Goal: Information Seeking & Learning: Check status

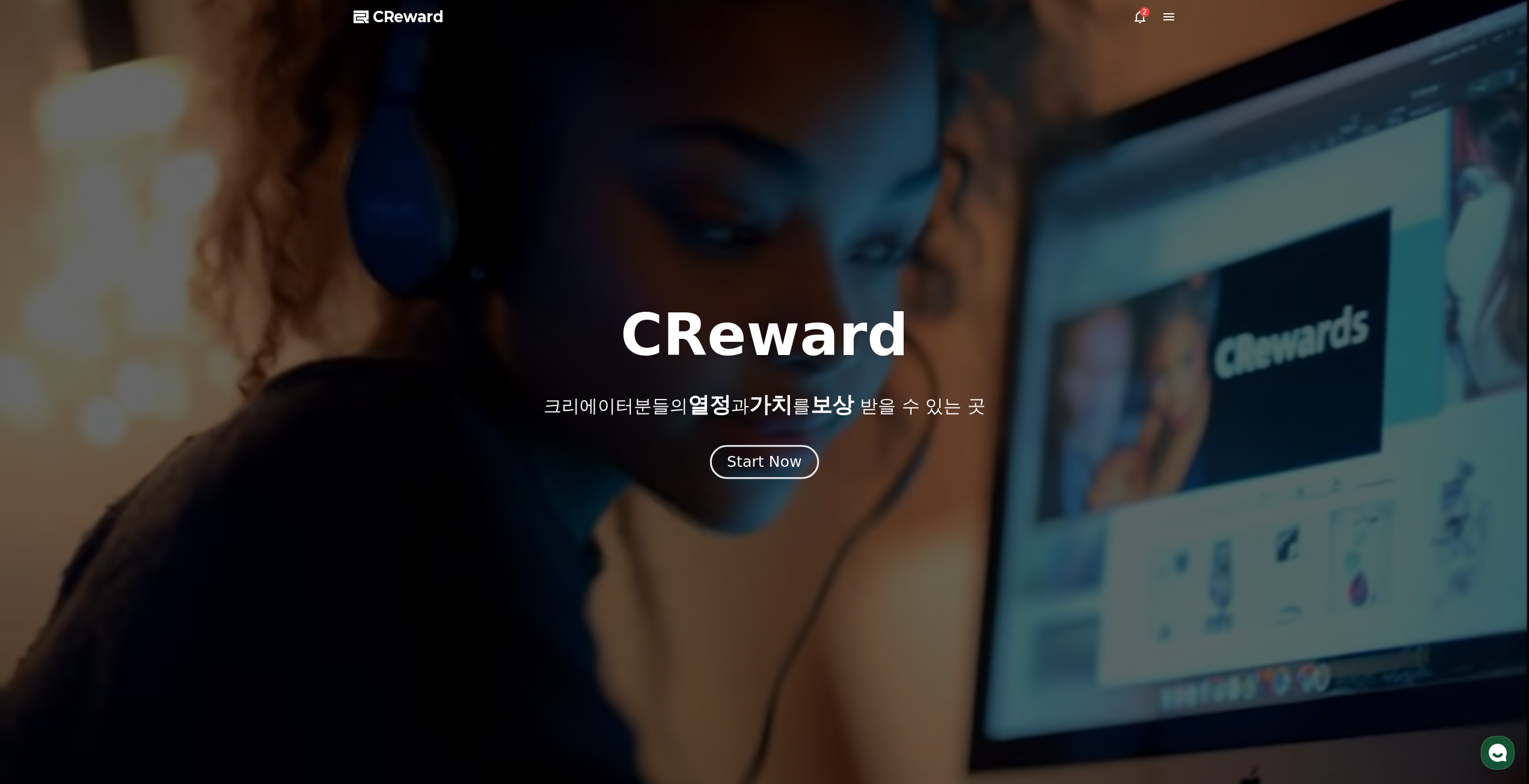
click at [784, 463] on div "Start Now" at bounding box center [764, 462] width 74 height 20
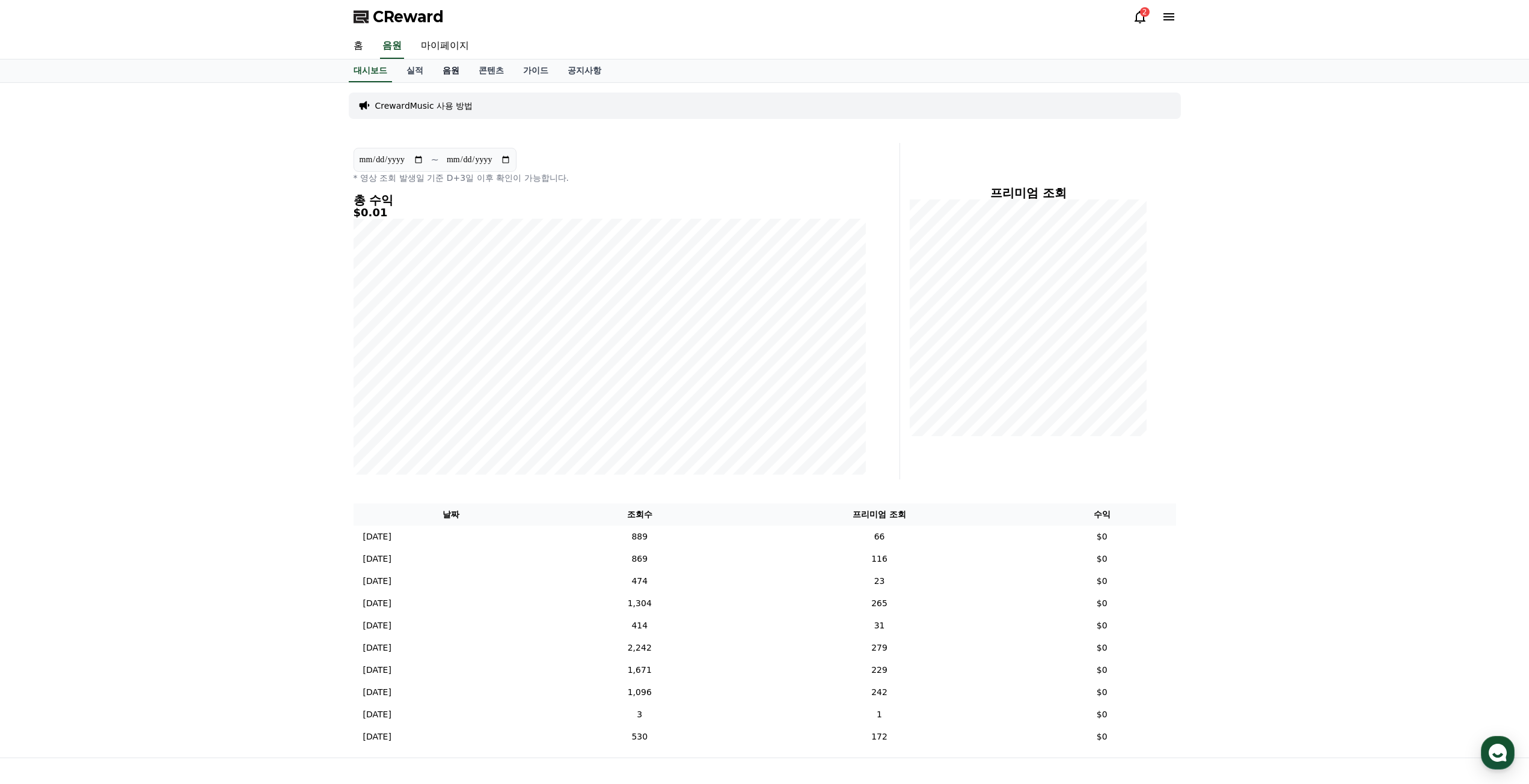
click at [443, 71] on link "음원" at bounding box center [450, 71] width 36 height 23
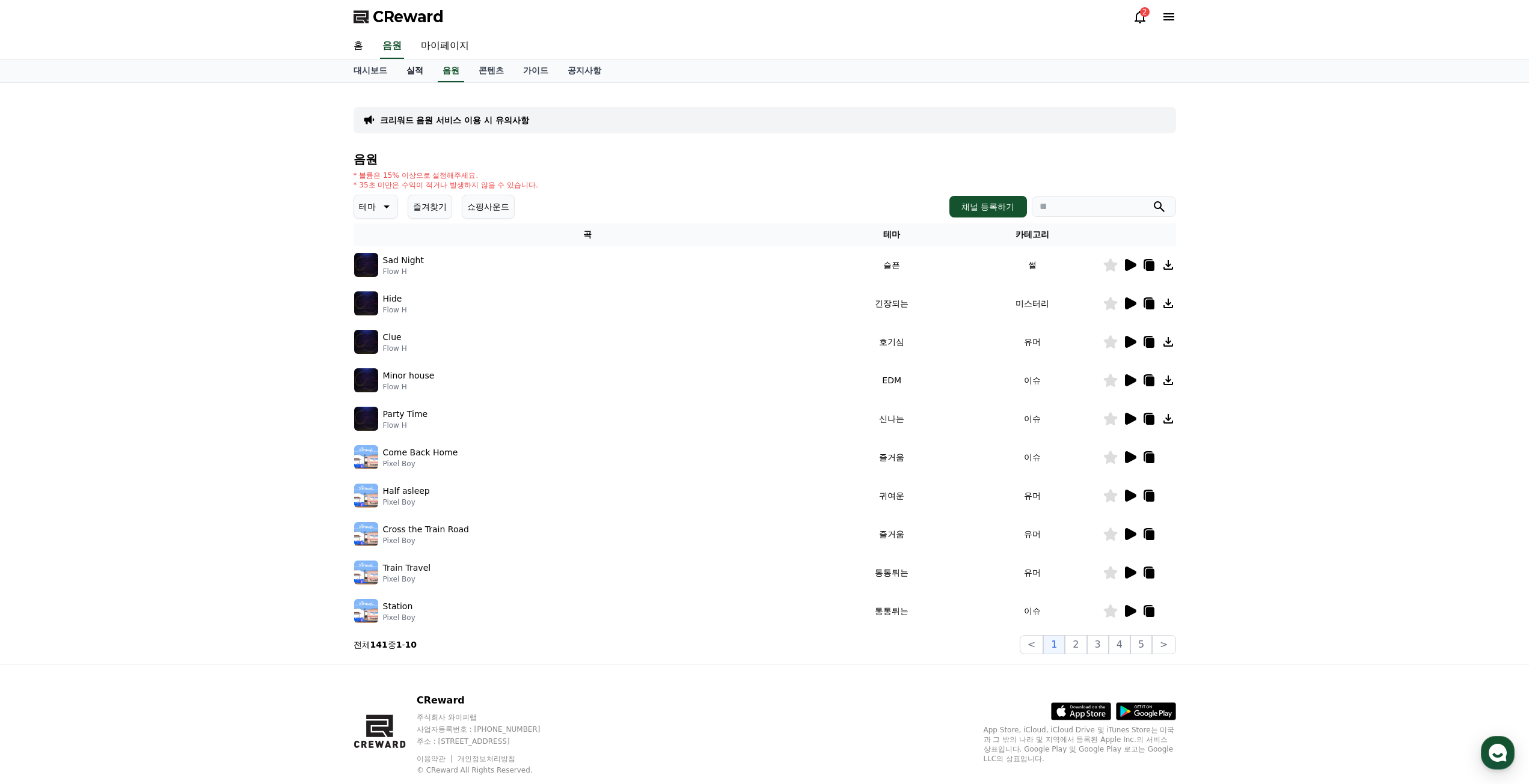
click at [427, 72] on link "실적" at bounding box center [414, 71] width 36 height 23
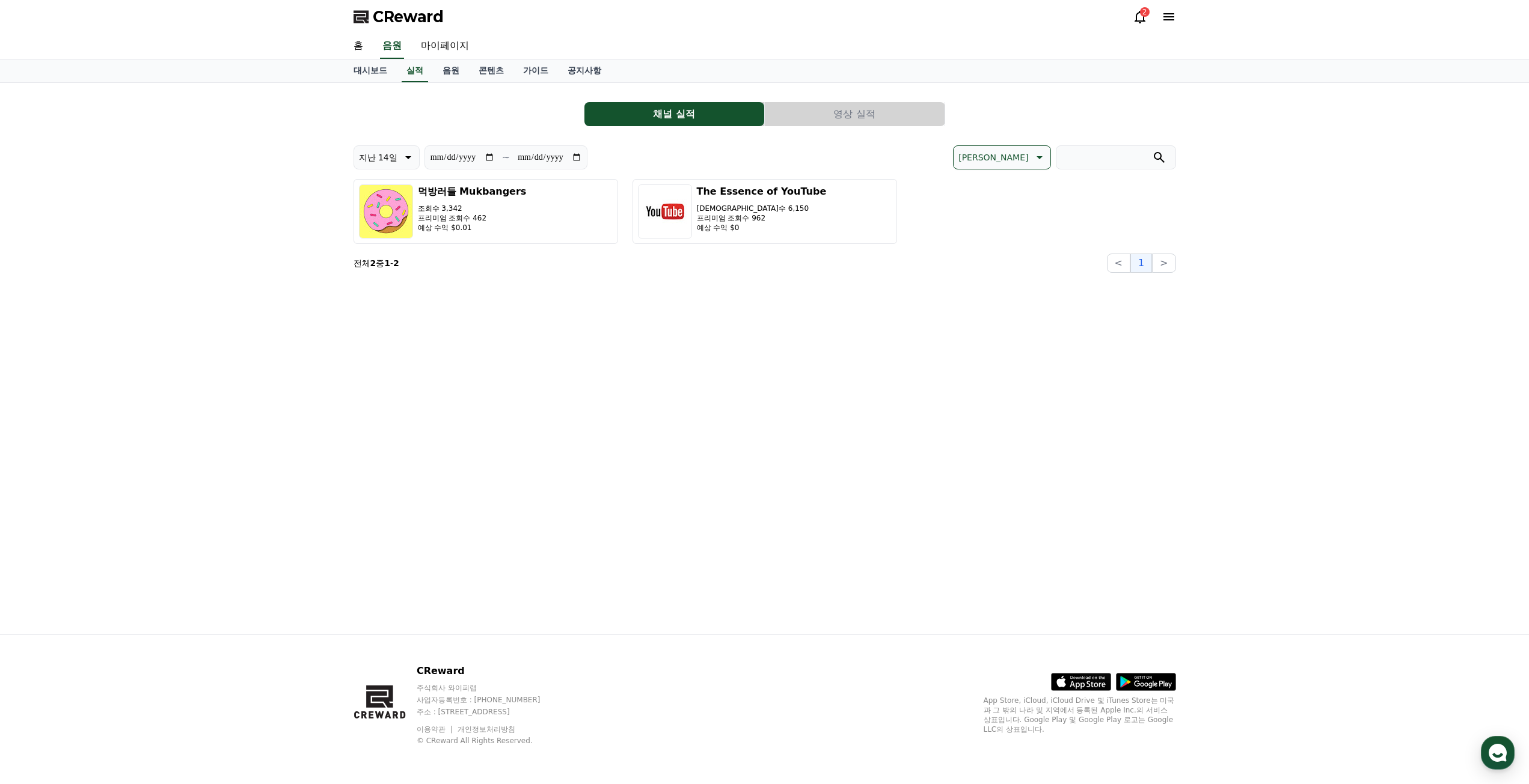
click at [861, 109] on button "영상 실적" at bounding box center [855, 114] width 180 height 24
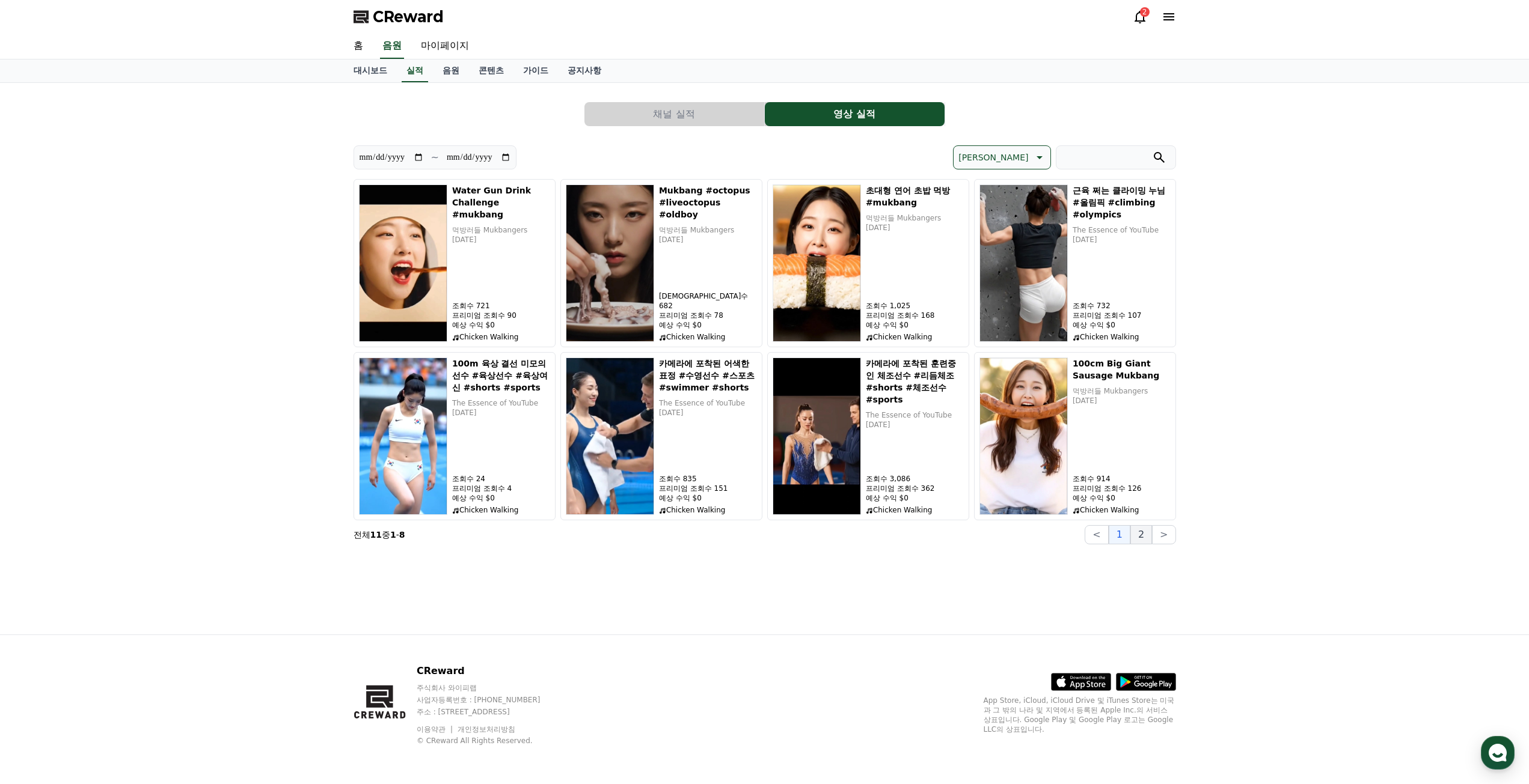
click at [1147, 537] on button "2" at bounding box center [1141, 535] width 22 height 19
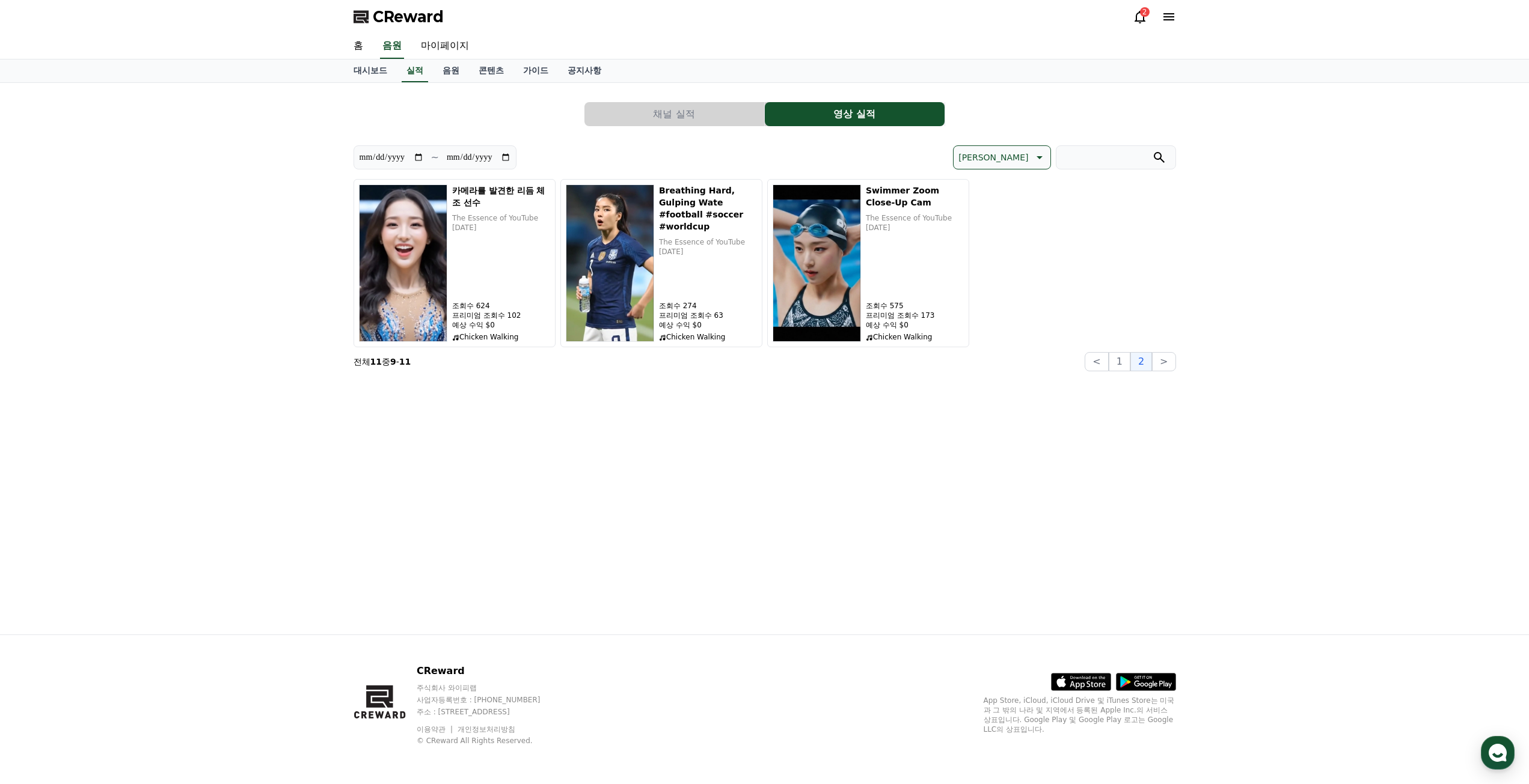
click at [600, 108] on button "채널 실적" at bounding box center [675, 114] width 180 height 24
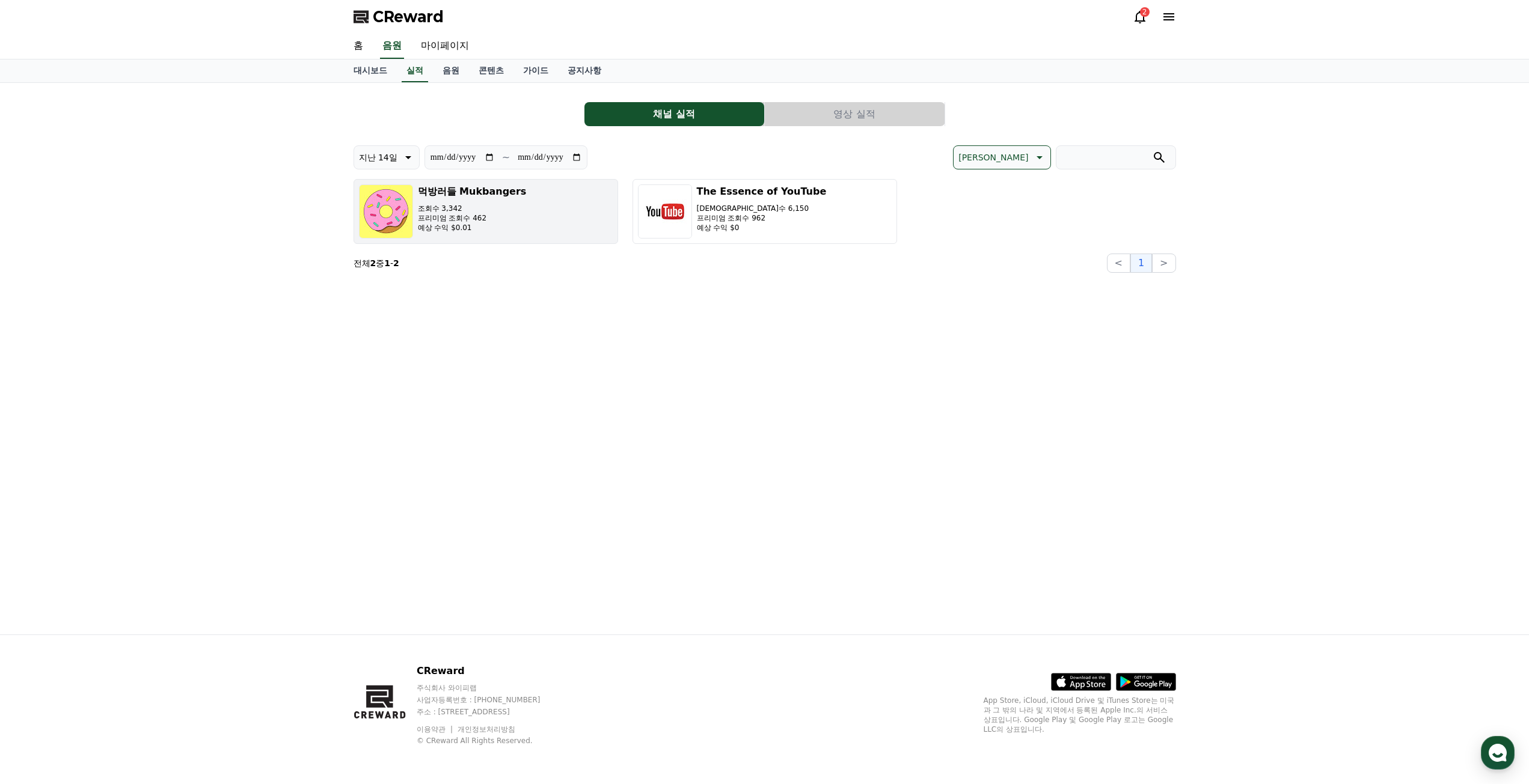
click at [496, 216] on p "프리미엄 조회수 462" at bounding box center [472, 218] width 109 height 10
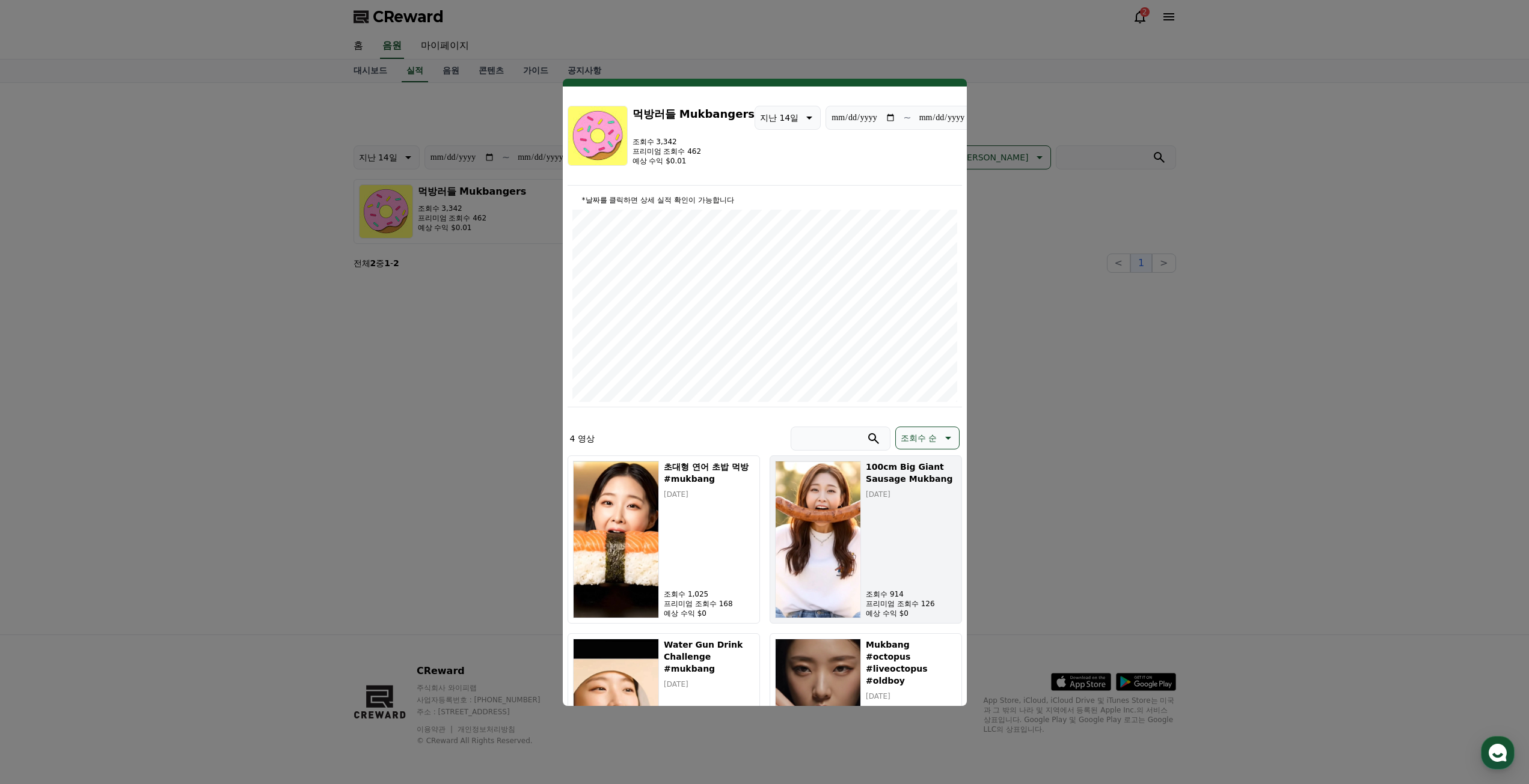
scroll to position [146, 0]
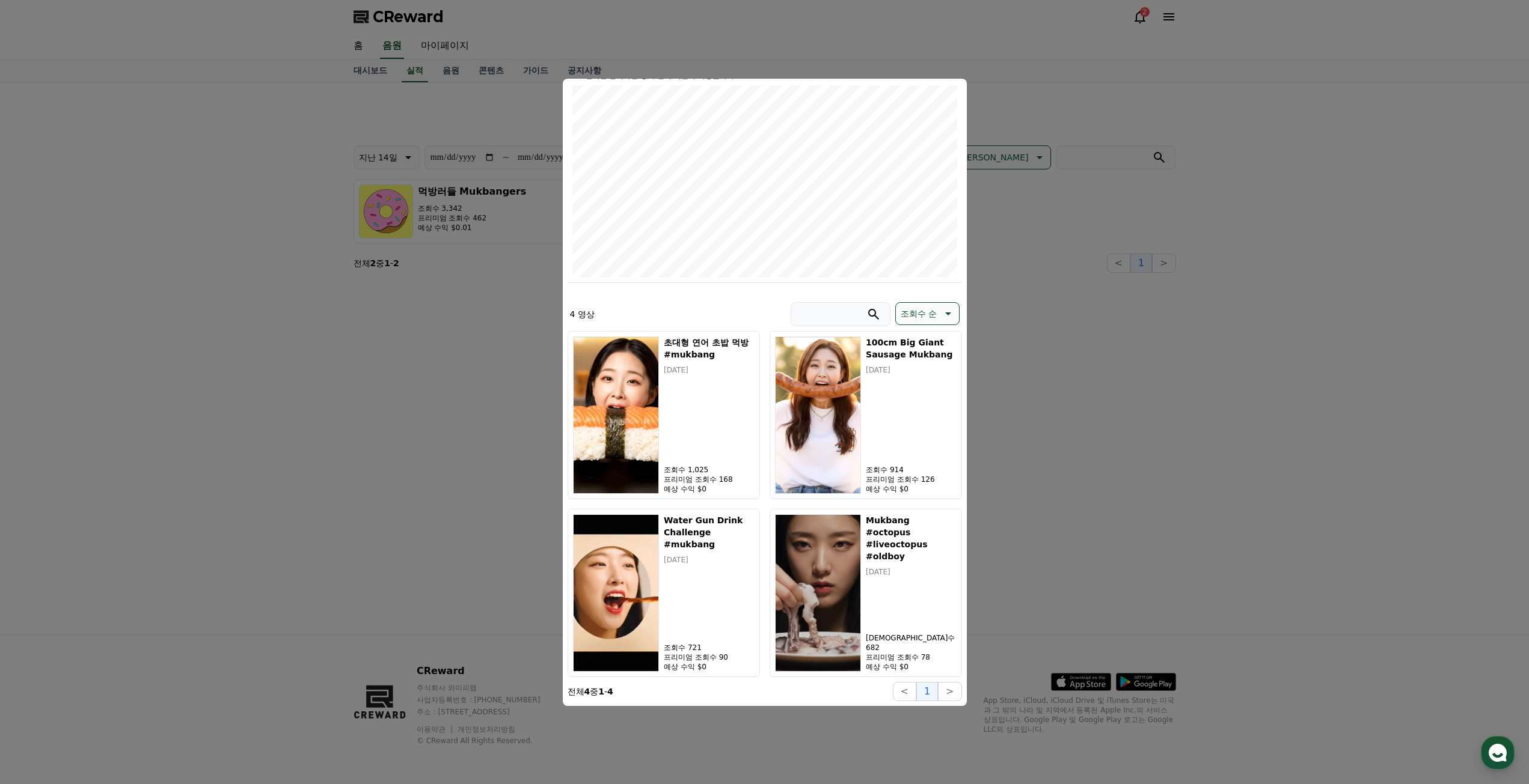
click at [1088, 372] on button "close modal" at bounding box center [764, 392] width 1529 height 784
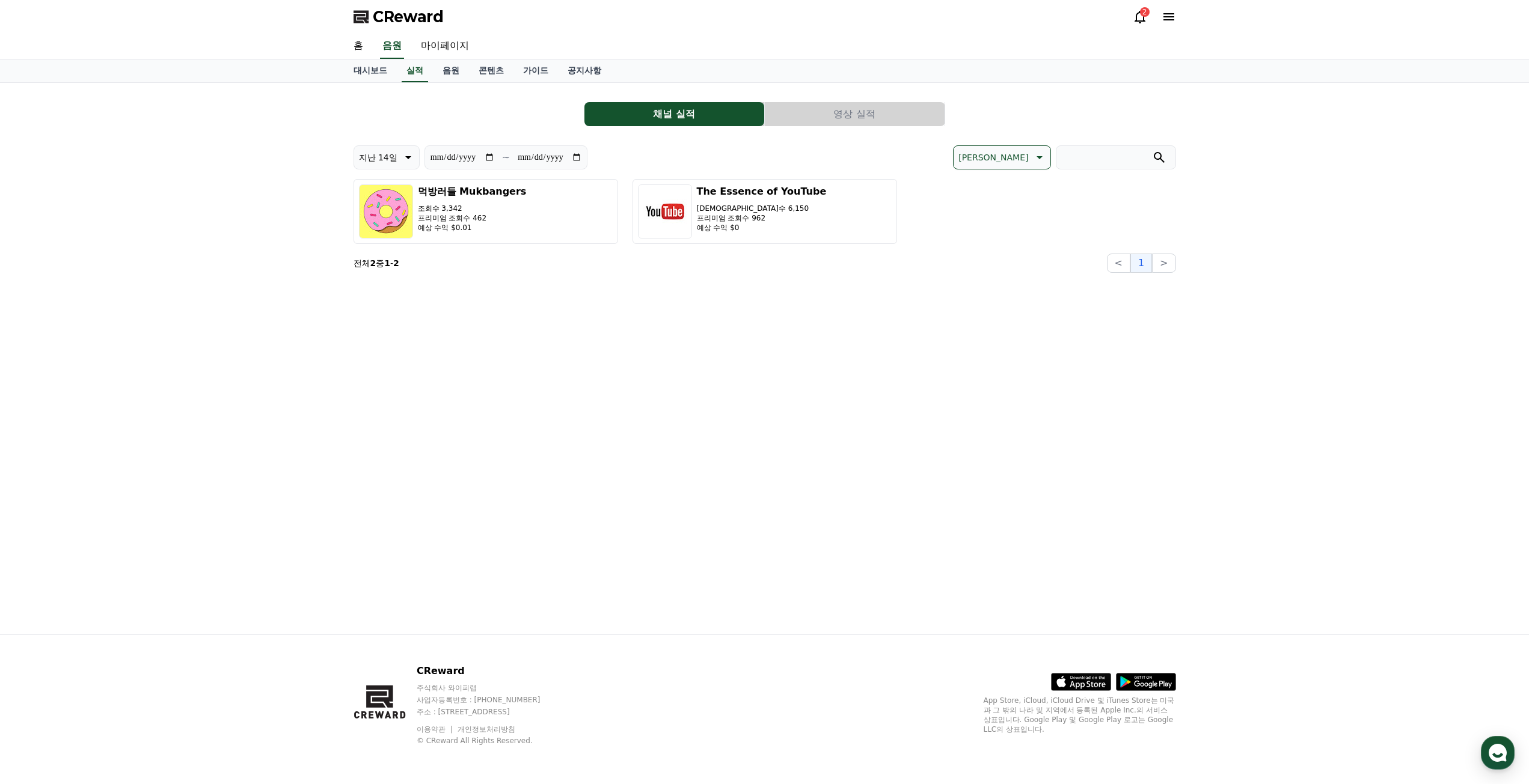
click at [386, 12] on span "CReward" at bounding box center [408, 17] width 71 height 19
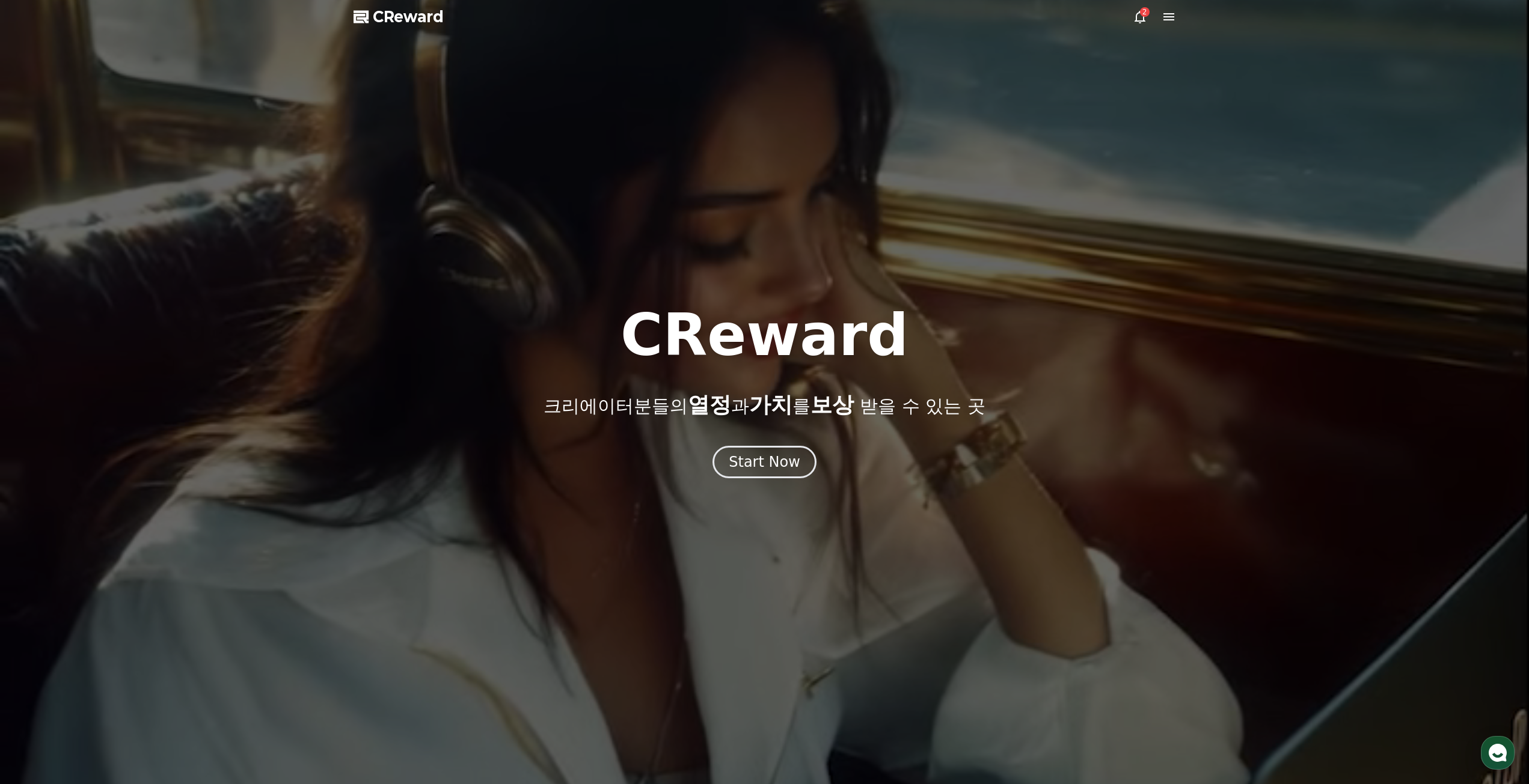
click at [791, 509] on div at bounding box center [764, 392] width 1529 height 784
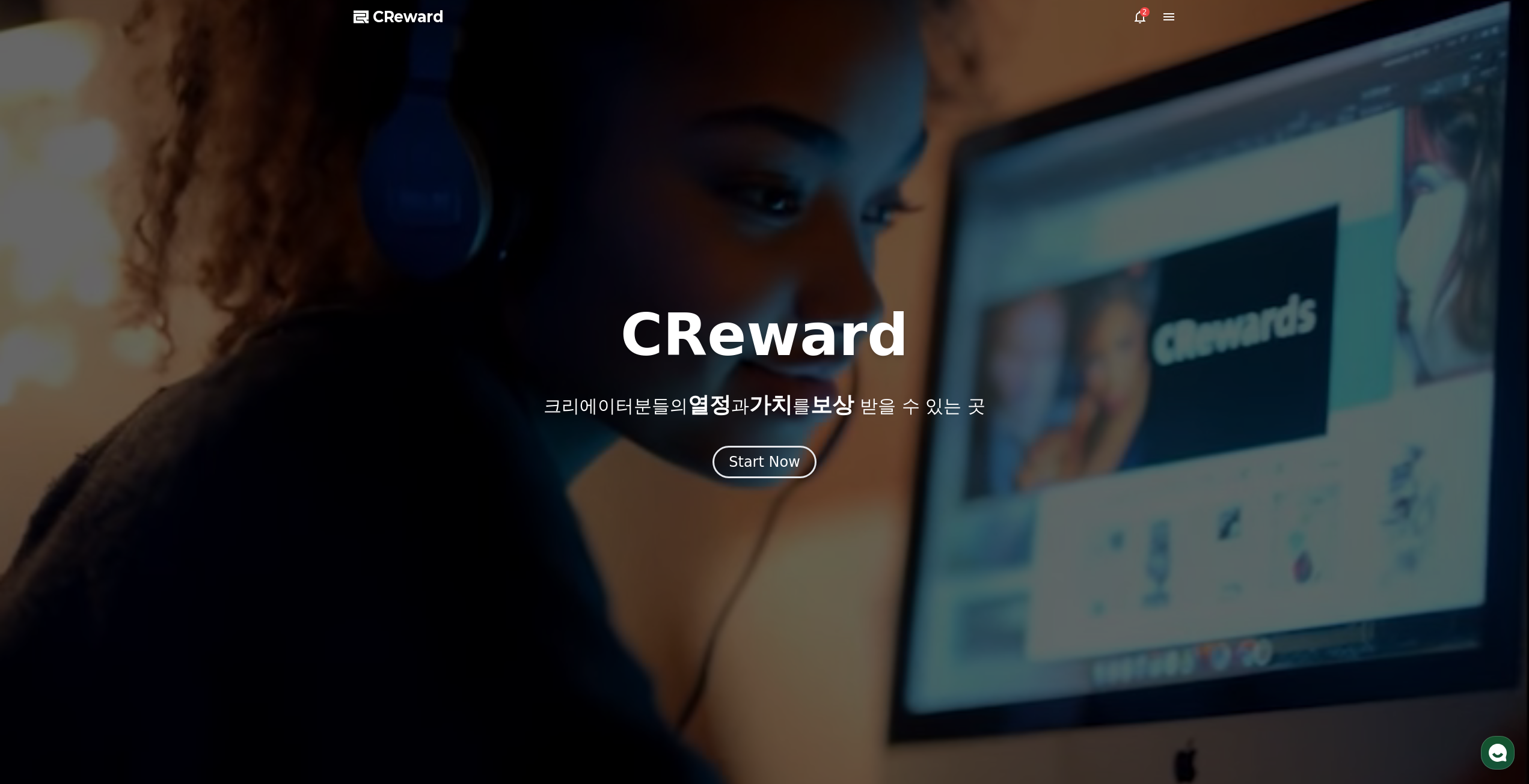
click at [788, 482] on div at bounding box center [764, 392] width 1529 height 784
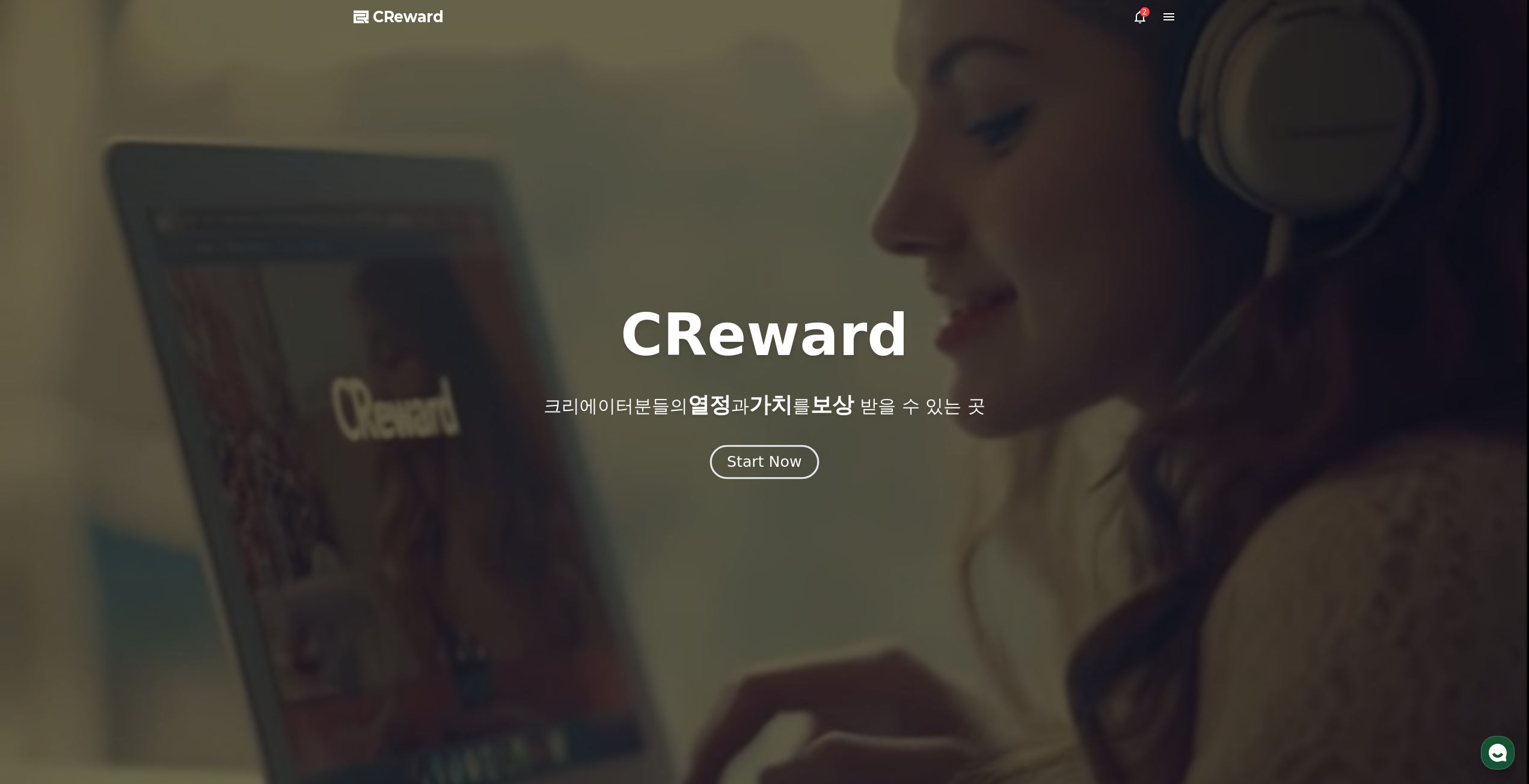
click at [784, 469] on div "Start Now" at bounding box center [764, 462] width 74 height 20
